Goal: Information Seeking & Learning: Learn about a topic

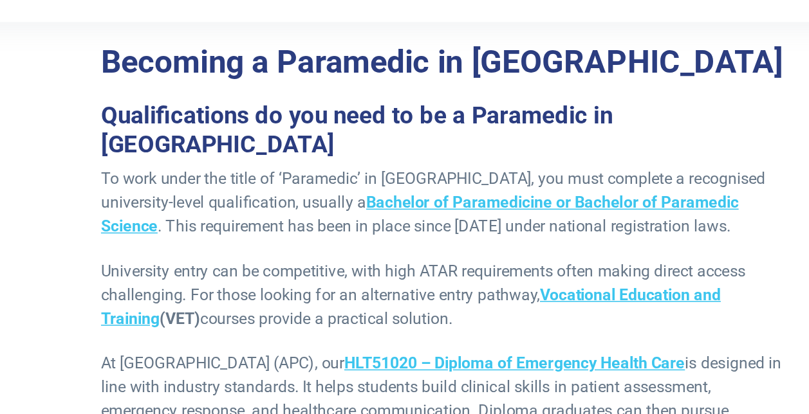
scroll to position [2124, 0]
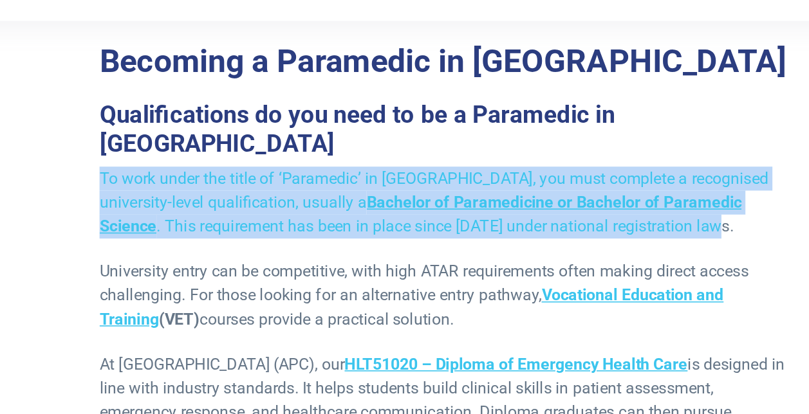
drag, startPoint x: 178, startPoint y: 120, endPoint x: 570, endPoint y: 156, distance: 393.7
drag, startPoint x: 241, startPoint y: 191, endPoint x: 420, endPoint y: 210, distance: 180.0
click at [420, 210] on p "University entry can be competitive, with high ATAR requirements often making d…" at bounding box center [404, 229] width 445 height 46
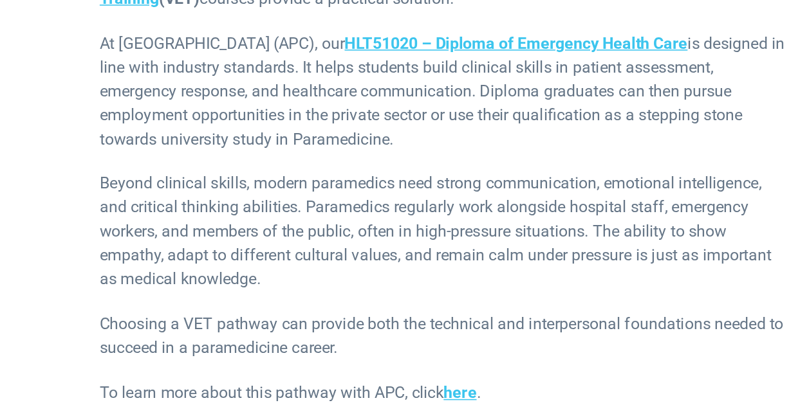
scroll to position [2222, 0]
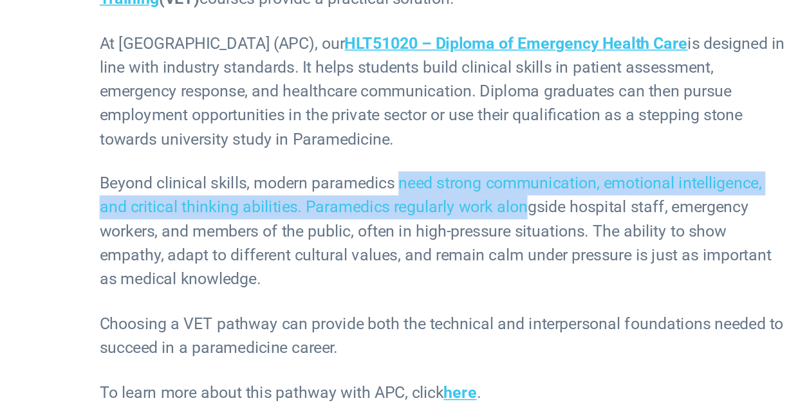
drag, startPoint x: 377, startPoint y: 228, endPoint x: 456, endPoint y: 241, distance: 80.3
click at [456, 258] on p "Beyond clinical skills, modern paramedics need strong communication, emotional …" at bounding box center [404, 296] width 445 height 77
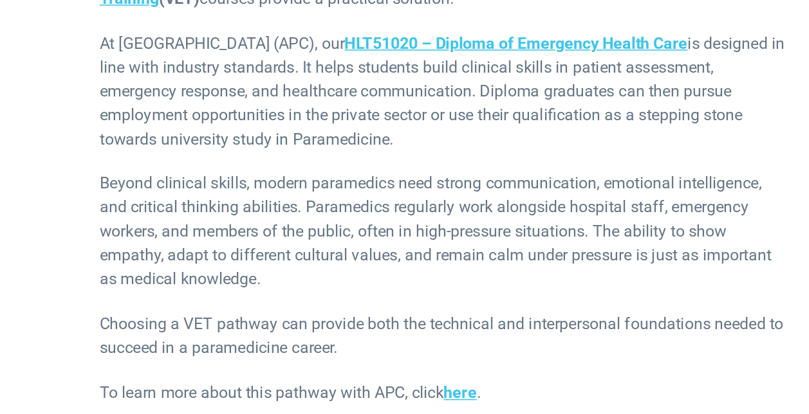
click at [526, 261] on p "Beyond clinical skills, modern paramedics need strong communication, emotional …" at bounding box center [404, 296] width 445 height 77
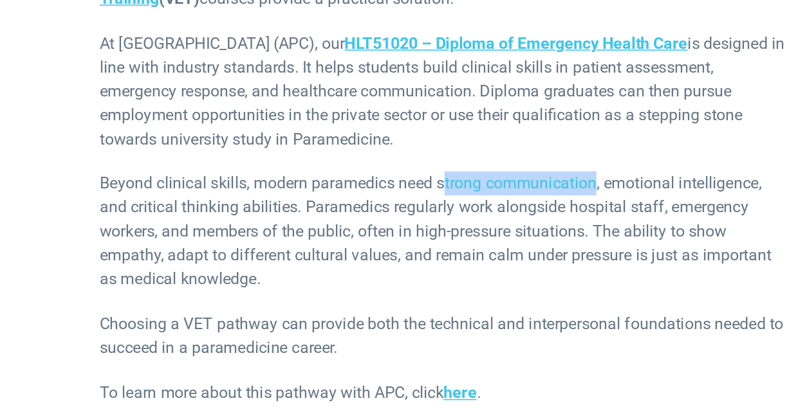
drag, startPoint x: 405, startPoint y: 228, endPoint x: 501, endPoint y: 226, distance: 96.6
click at [501, 258] on p "Beyond clinical skills, modern paramedics need strong communication, emotional …" at bounding box center [404, 296] width 445 height 77
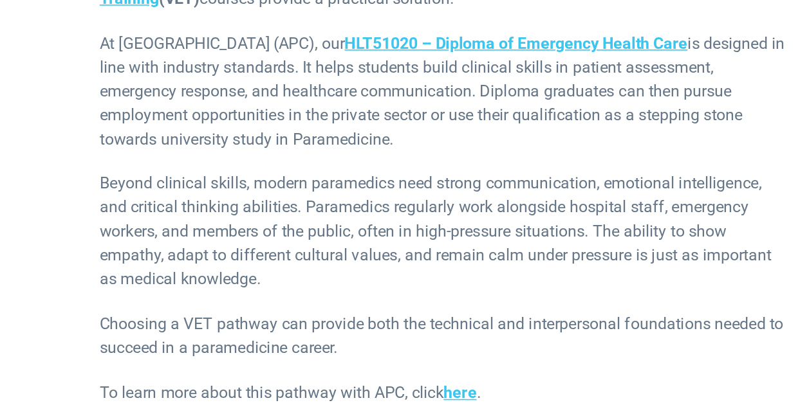
drag, startPoint x: 501, startPoint y: 226, endPoint x: 400, endPoint y: 235, distance: 101.4
click at [400, 258] on p "Beyond clinical skills, modern paramedics need strong communication, emotional …" at bounding box center [404, 296] width 445 height 77
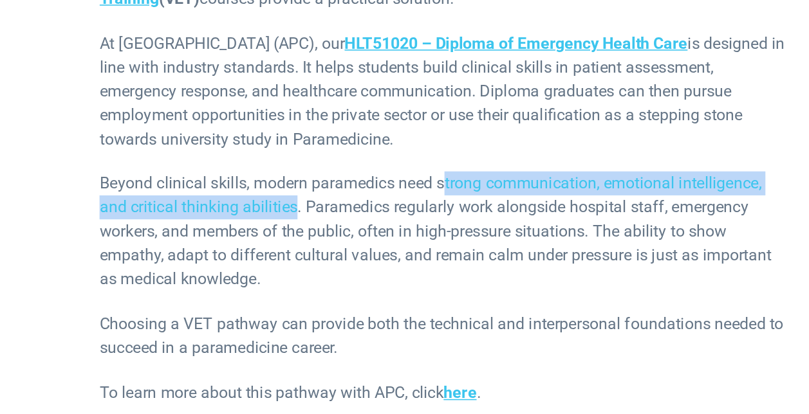
drag, startPoint x: 404, startPoint y: 228, endPoint x: 308, endPoint y: 246, distance: 96.9
click at [308, 258] on p "Beyond clinical skills, modern paramedics need strong communication, emotional …" at bounding box center [404, 296] width 445 height 77
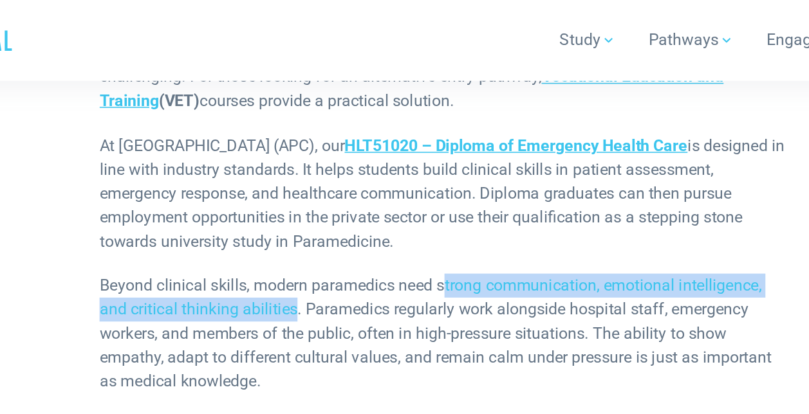
scroll to position [2179, 0]
